Goal: Complete application form

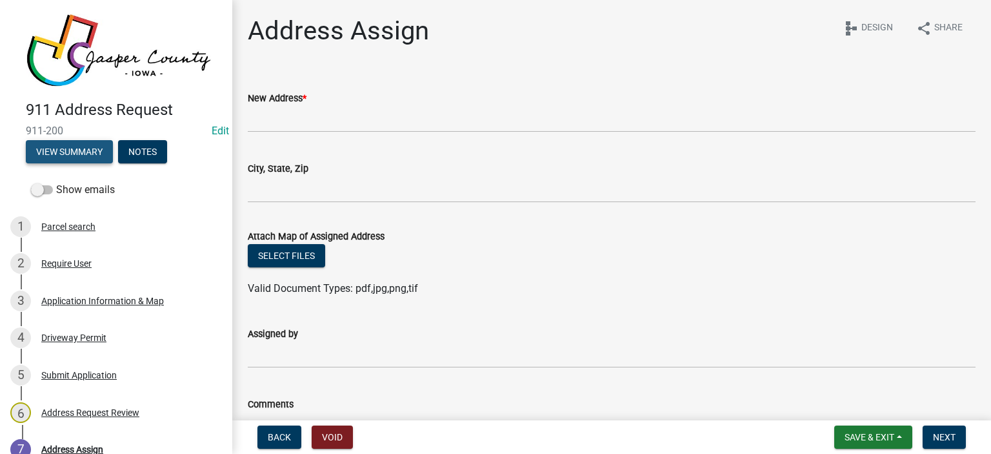
click at [81, 155] on button "View Summary" at bounding box center [69, 151] width 87 height 23
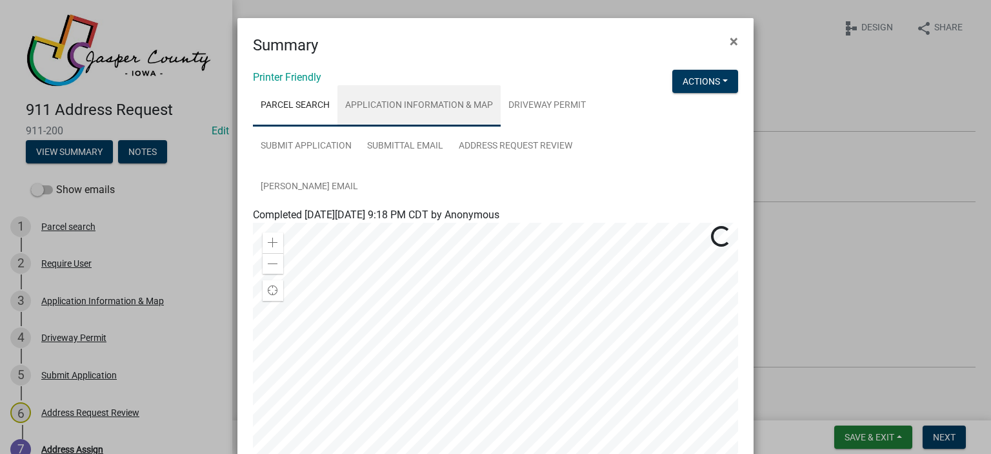
click at [457, 107] on link "Application Information & Map" at bounding box center [419, 105] width 163 height 41
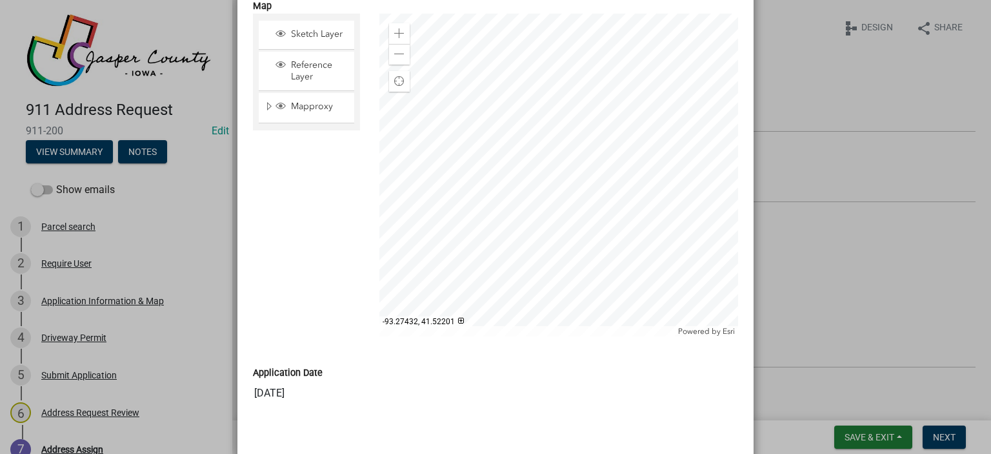
scroll to position [1157, 0]
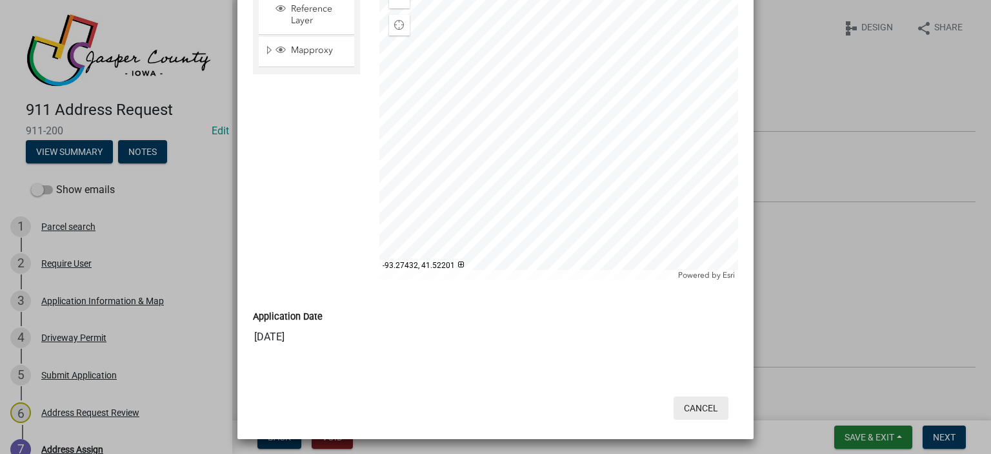
click at [691, 405] on button "Cancel" at bounding box center [701, 407] width 55 height 23
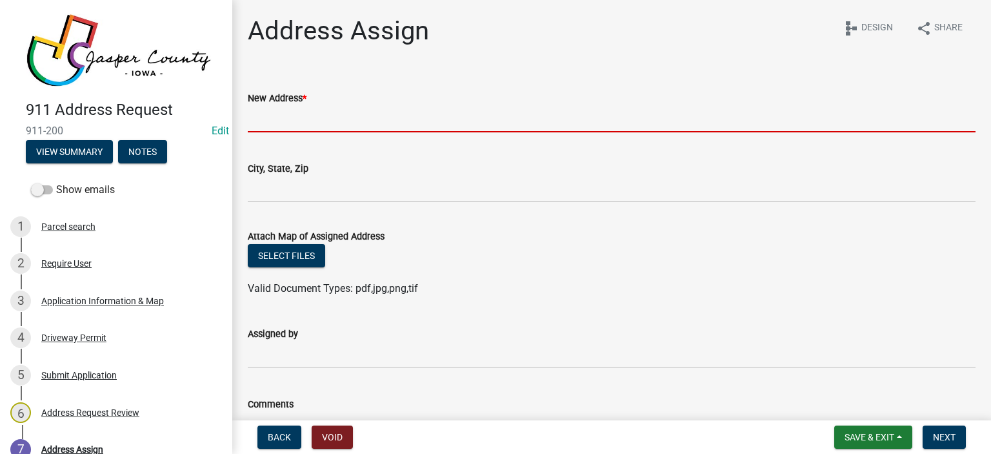
click at [283, 122] on input "New Address *" at bounding box center [612, 119] width 728 height 26
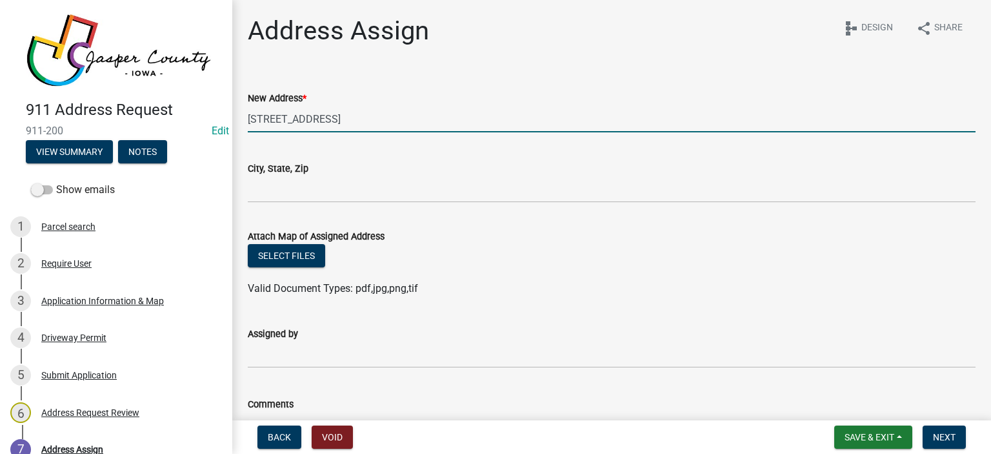
type input "[STREET_ADDRESS]"
click at [898, 87] on div "New Address * [STREET_ADDRESS]" at bounding box center [612, 102] width 728 height 60
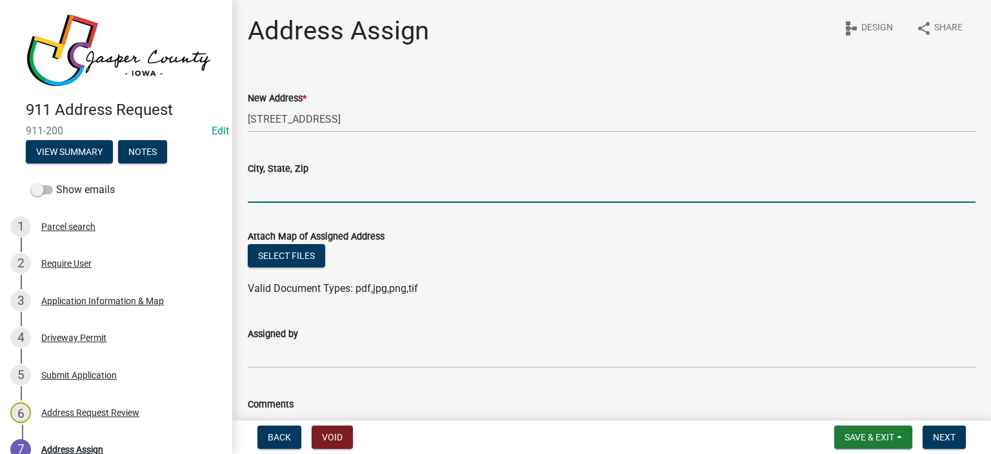
click at [276, 190] on input "City, State, Zip" at bounding box center [612, 189] width 728 height 26
type input "[GEOGRAPHIC_DATA]"
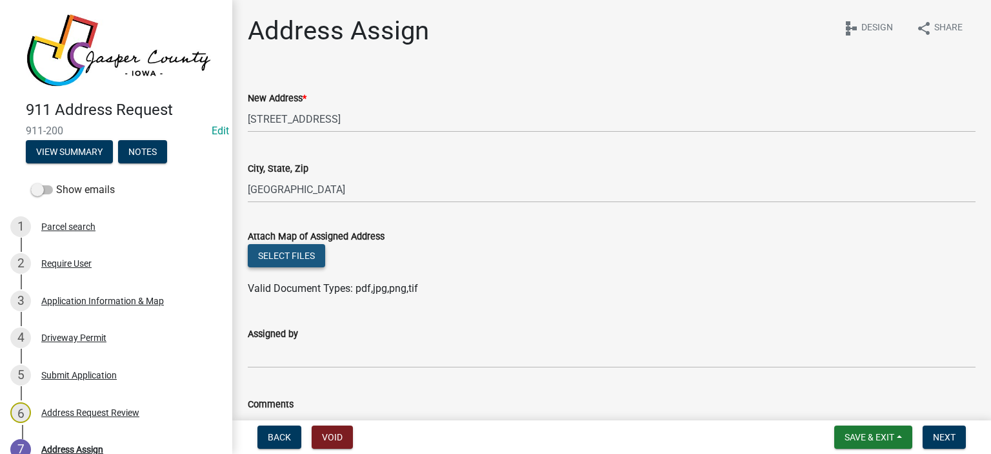
click at [314, 260] on button "Select files" at bounding box center [286, 255] width 77 height 23
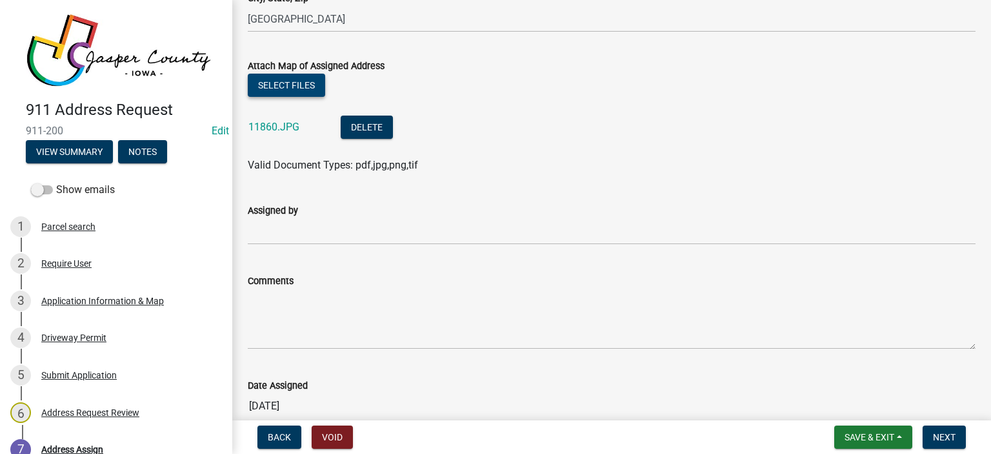
scroll to position [194, 0]
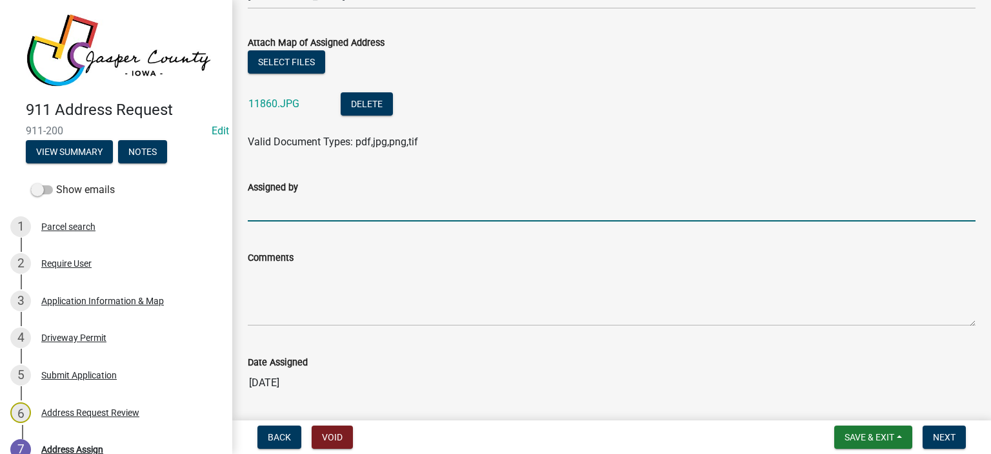
click at [457, 207] on input "Assigned by" at bounding box center [612, 208] width 728 height 26
type input "[PERSON_NAME]"
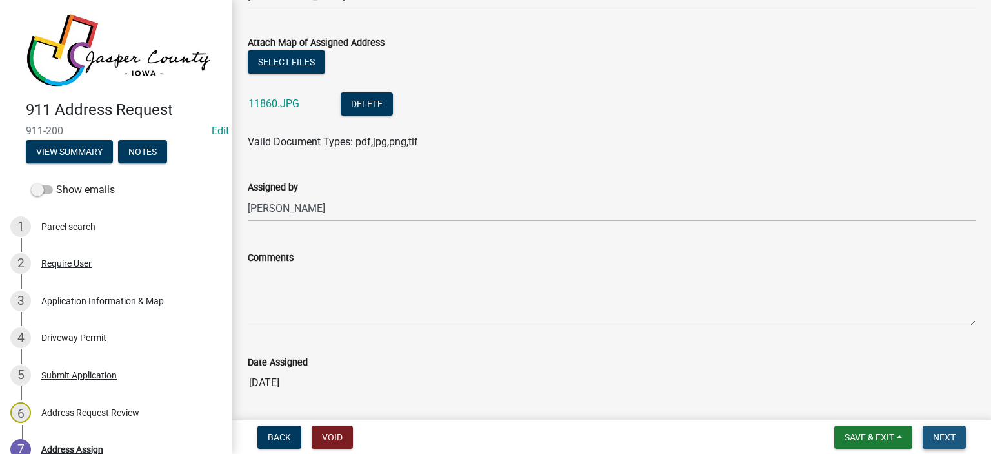
click at [946, 436] on span "Next" at bounding box center [944, 437] width 23 height 10
